Goal: Find specific page/section: Find specific page/section

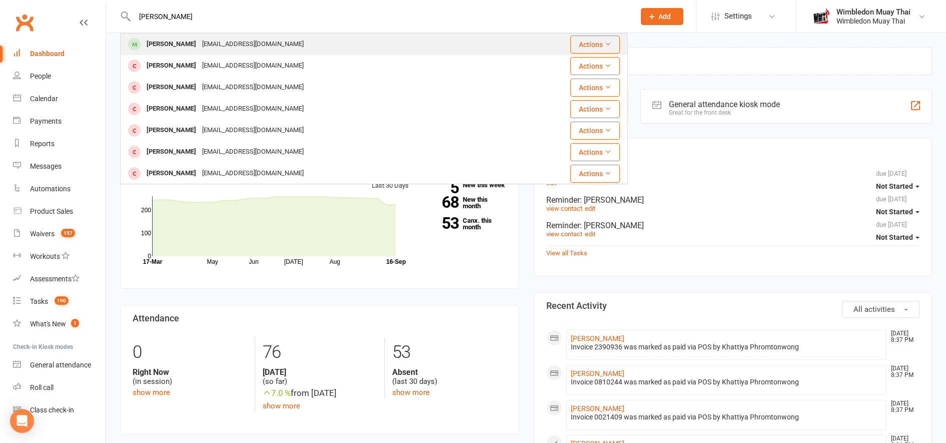
type input "charlie"
click at [174, 45] on div "Charlie Liu" at bounding box center [172, 44] width 56 height 15
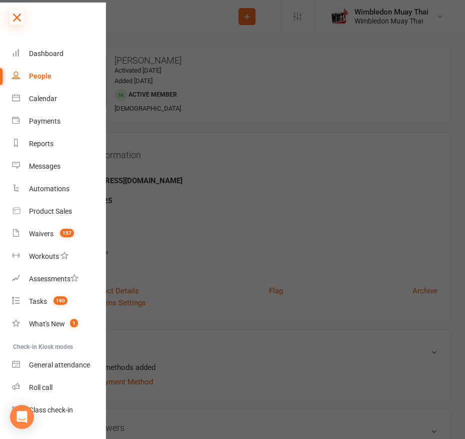
click at [22, 16] on icon at bounding box center [17, 18] width 14 height 14
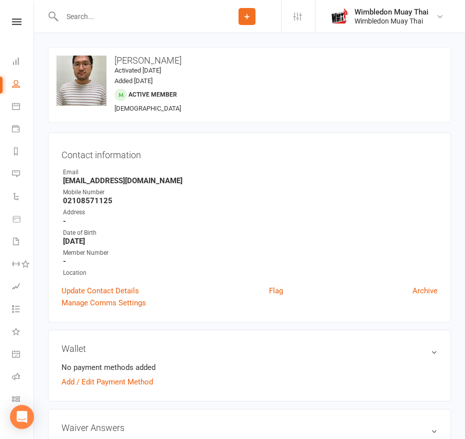
click at [98, 11] on input "text" at bounding box center [136, 17] width 154 height 14
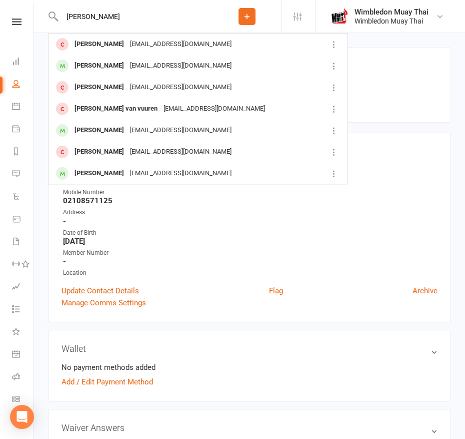
type input "adrian"
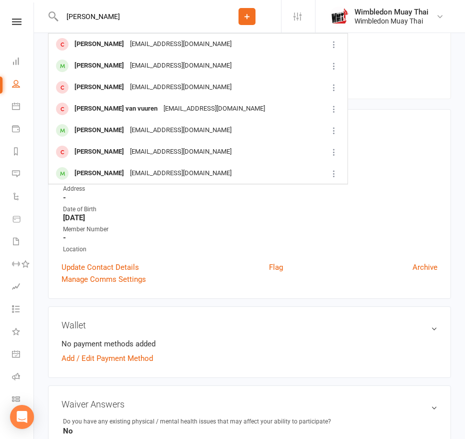
scroll to position [25, 0]
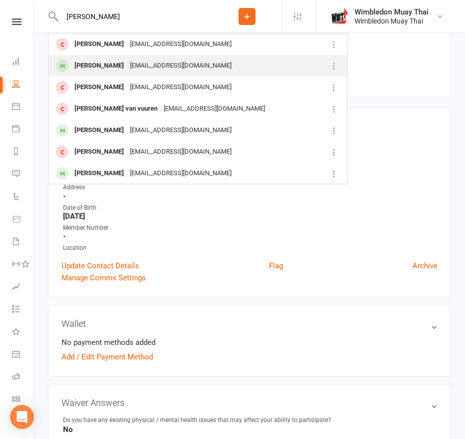
click at [105, 67] on div "Adrian Bruwer" at bounding box center [100, 66] width 56 height 15
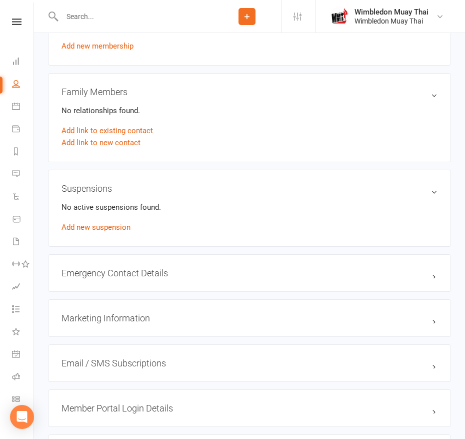
scroll to position [516, 0]
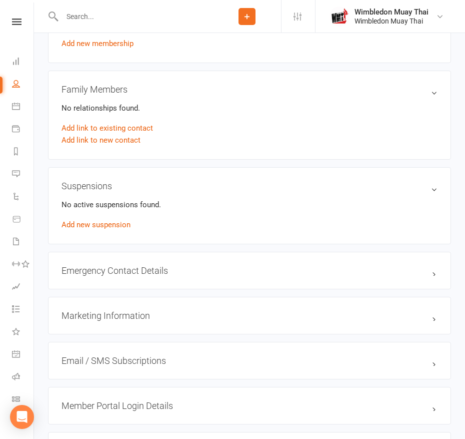
click at [299, 174] on div "Suspensions No active suspensions found. Add new suspension" at bounding box center [249, 205] width 403 height 77
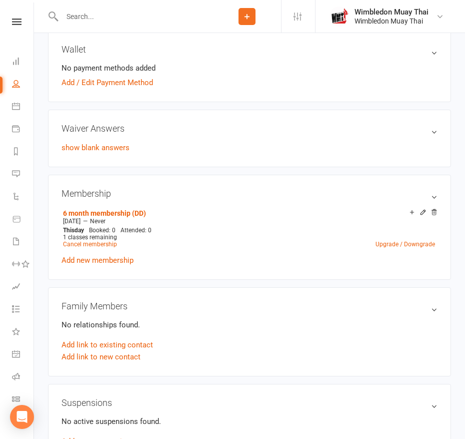
scroll to position [268, 0]
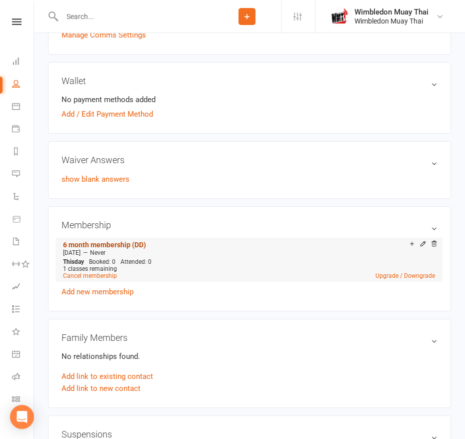
click at [122, 244] on link "6 month membership (DD)" at bounding box center [104, 245] width 83 height 8
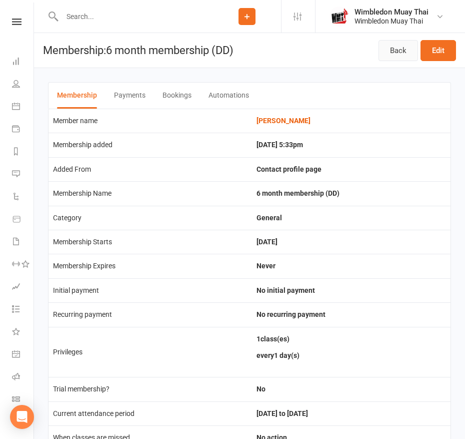
click at [394, 55] on link "Back" at bounding box center [399, 50] width 40 height 21
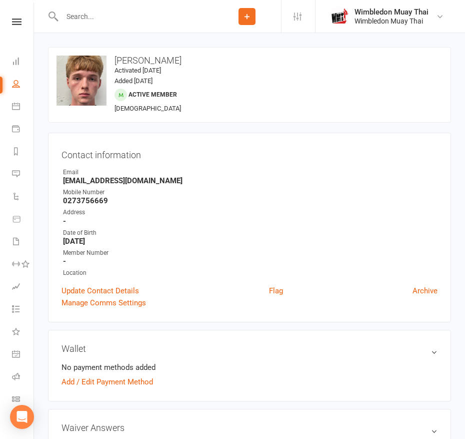
click at [329, 175] on div "Email" at bounding box center [250, 173] width 375 height 10
